Goal: Task Accomplishment & Management: Manage account settings

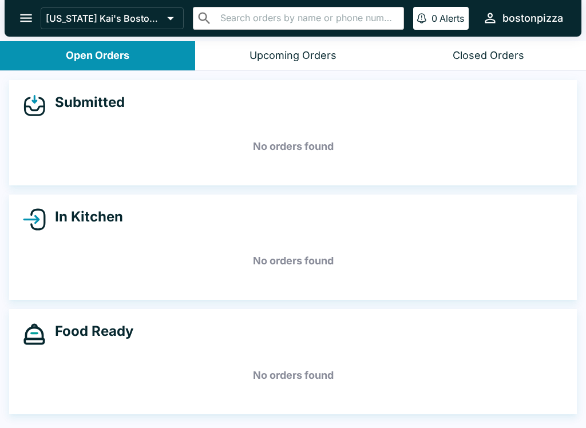
scroll to position [2, 0]
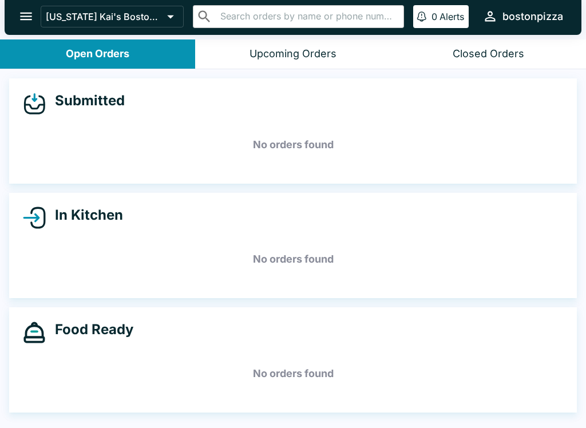
click at [25, 18] on icon "open drawer" at bounding box center [25, 16] width 15 height 15
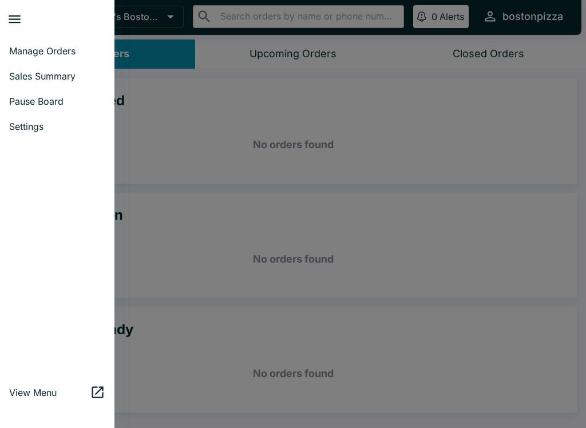
click at [19, 78] on span "Sales Summary" at bounding box center [57, 75] width 96 height 11
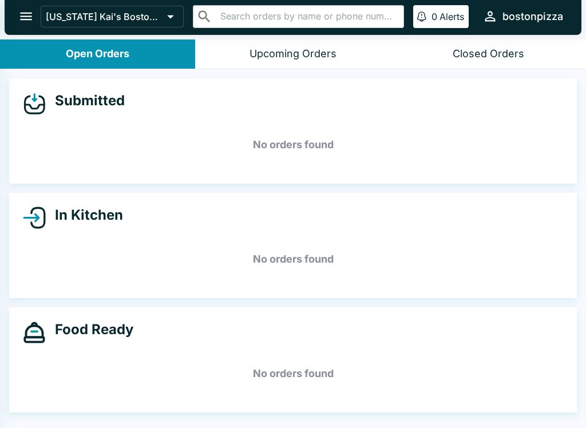
select select "03:00"
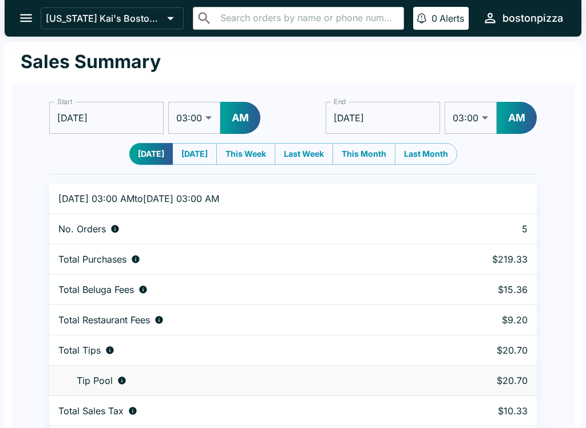
click at [30, 30] on button "open drawer" at bounding box center [25, 17] width 29 height 29
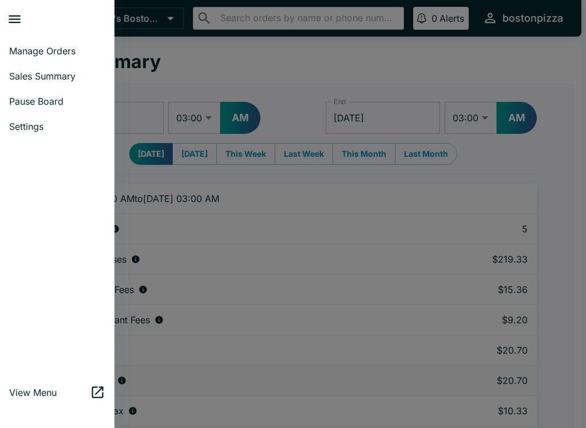
click at [22, 46] on span "Manage Orders" at bounding box center [57, 50] width 96 height 11
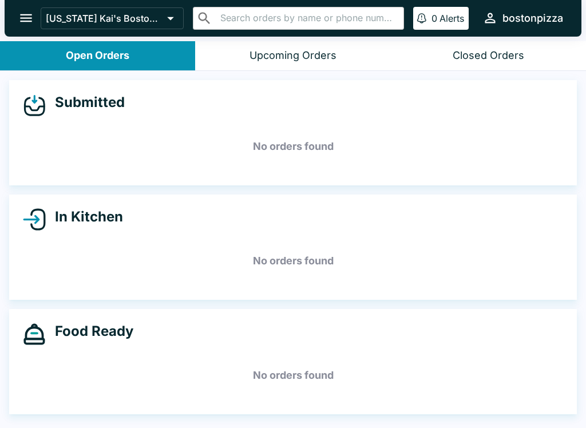
click at [26, 11] on icon "open drawer" at bounding box center [25, 17] width 15 height 15
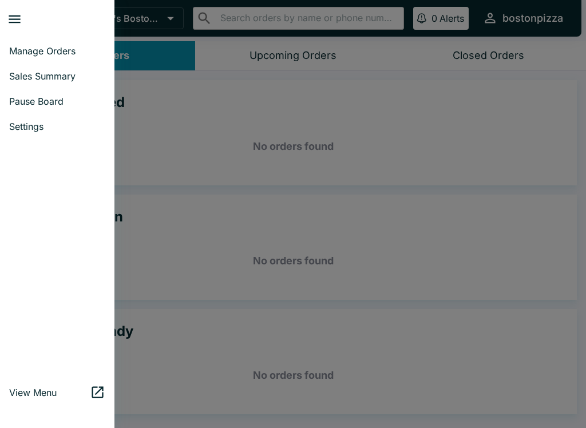
click at [424, 173] on div at bounding box center [293, 214] width 586 height 428
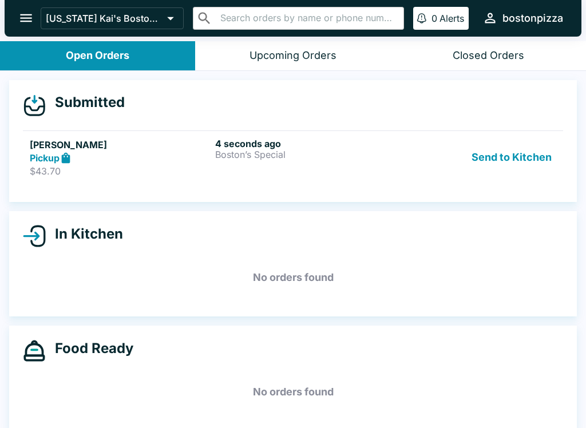
click at [295, 155] on p "Boston’s Special" at bounding box center [305, 154] width 181 height 10
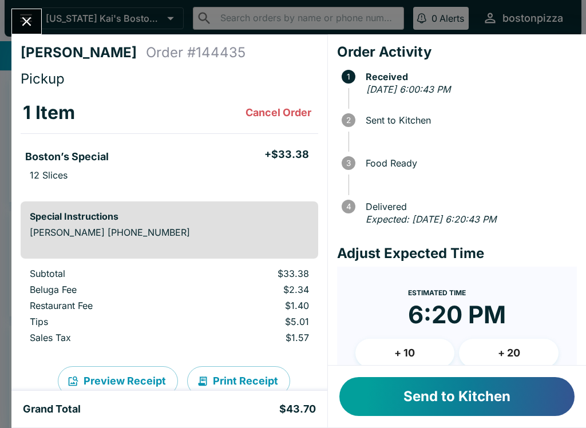
click at [453, 408] on button "Send to Kitchen" at bounding box center [456, 396] width 235 height 39
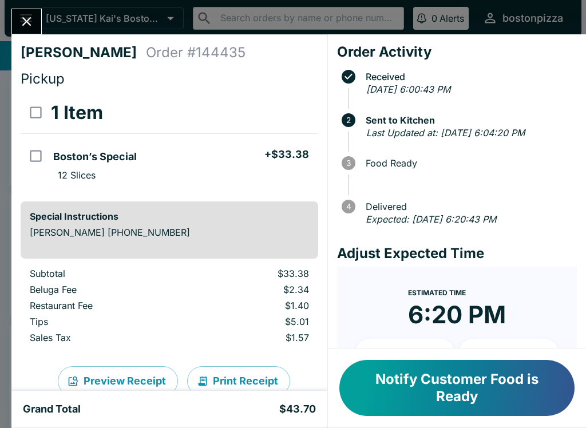
click at [25, 22] on icon "Close" at bounding box center [26, 21] width 15 height 15
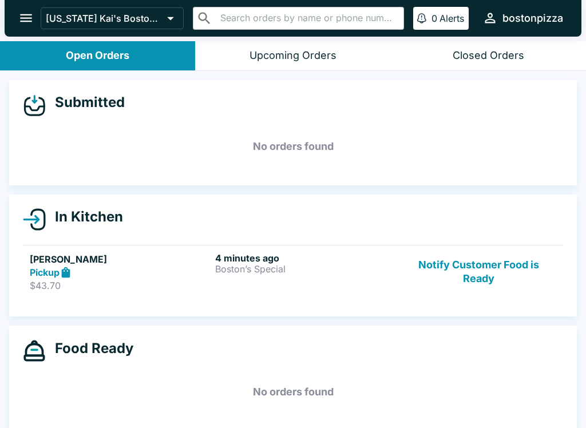
click at [484, 271] on button "Notify Customer Food is Ready" at bounding box center [478, 271] width 155 height 39
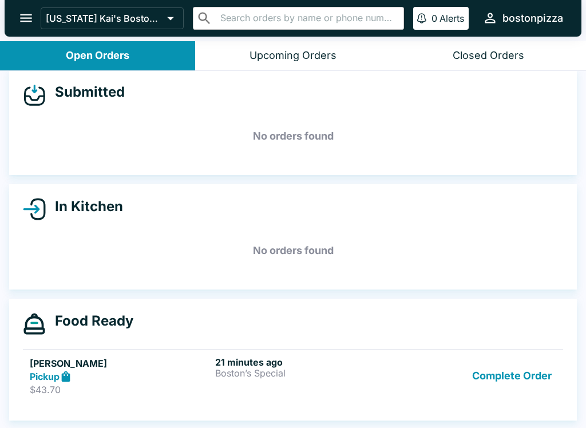
scroll to position [10, 0]
click at [535, 378] on button "Complete Order" at bounding box center [512, 376] width 89 height 39
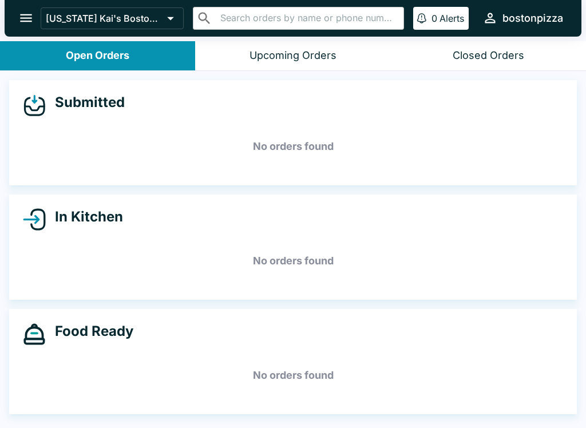
scroll to position [0, 0]
